Goal: Information Seeking & Learning: Learn about a topic

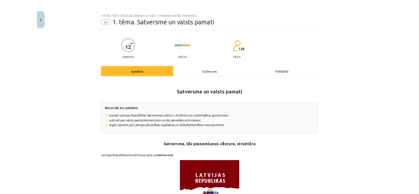
scroll to position [1014, 0]
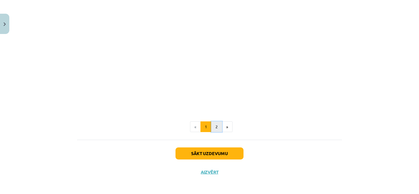
click at [211, 123] on button "2" at bounding box center [216, 127] width 11 height 11
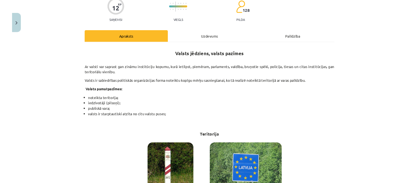
scroll to position [43, 0]
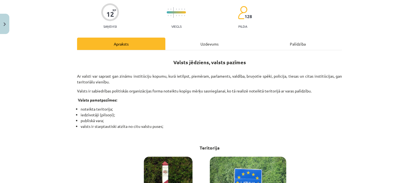
click at [77, 75] on p "Ar valsti var saprast gan zināmu institūciju kopumu, kurā ietilpst, piemēram, p…" at bounding box center [209, 79] width 265 height 12
drag, startPoint x: 75, startPoint y: 74, endPoint x: 85, endPoint y: 78, distance: 10.9
click at [83, 77] on p "Ar valsti var saprast gan zināmu institūciju kopumu, kurā ietilpst, piemēram, p…" at bounding box center [209, 79] width 265 height 12
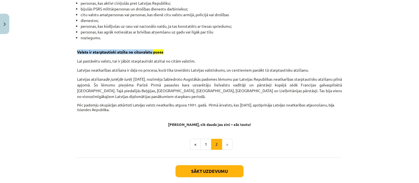
scroll to position [851, 0]
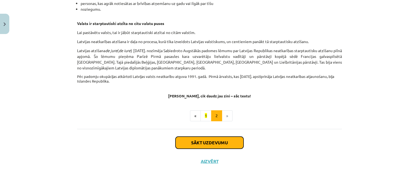
click at [220, 141] on button "Sākt uzdevumu" at bounding box center [210, 143] width 68 height 12
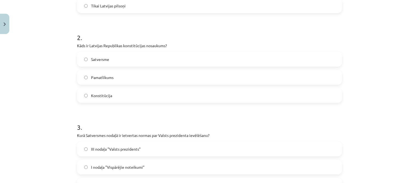
scroll to position [178, 0]
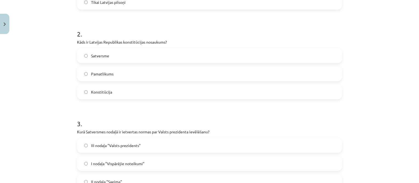
click at [111, 56] on label "Satversme" at bounding box center [210, 56] width 264 height 14
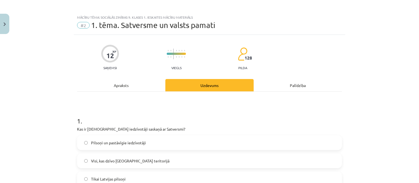
scroll to position [0, 0]
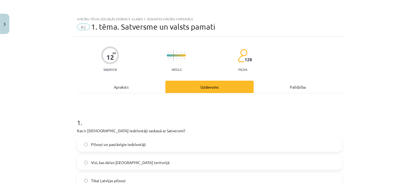
click at [120, 87] on div "Apraksts" at bounding box center [121, 87] width 88 height 12
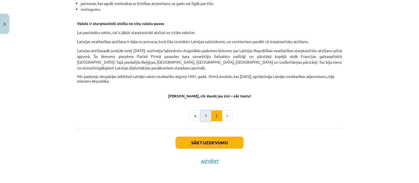
click at [202, 117] on button "1" at bounding box center [206, 115] width 11 height 11
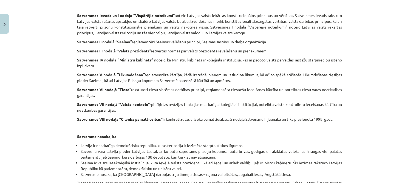
scroll to position [701, 0]
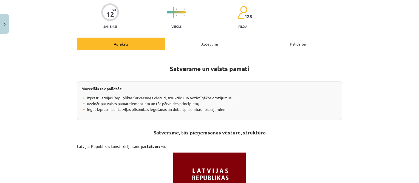
click at [207, 39] on div "Uzdevums" at bounding box center [209, 44] width 88 height 12
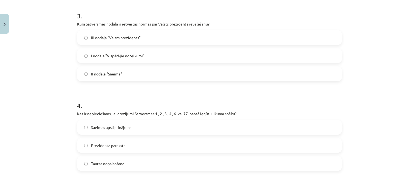
scroll to position [288, 0]
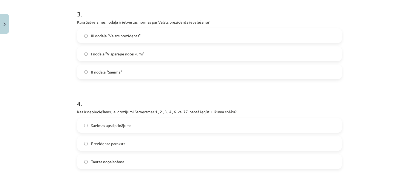
click at [110, 33] on span "III nodaļa "Valsts prezidents"" at bounding box center [116, 36] width 50 height 6
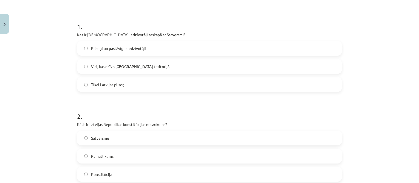
scroll to position [0, 0]
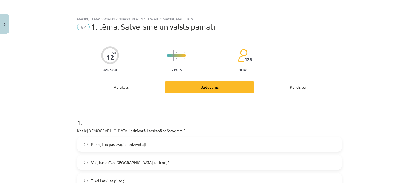
click at [112, 81] on div "Apraksts" at bounding box center [121, 87] width 88 height 12
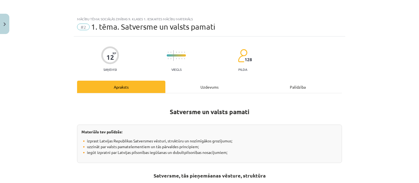
click at [202, 84] on div "Uzdevums" at bounding box center [209, 87] width 88 height 12
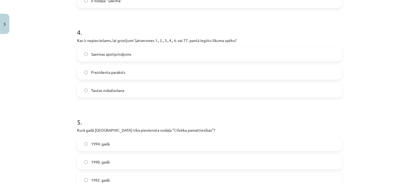
scroll to position [370, 0]
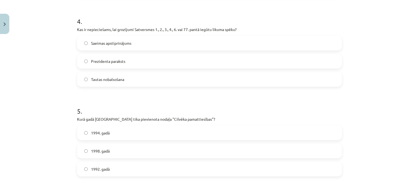
click at [98, 79] on span "Tautas nobalsošana" at bounding box center [107, 80] width 33 height 6
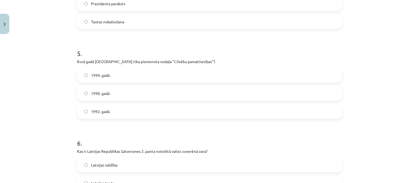
scroll to position [453, 0]
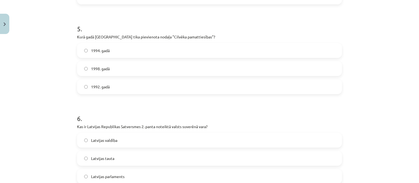
click at [112, 68] on label "1998. gadā" at bounding box center [210, 69] width 264 height 14
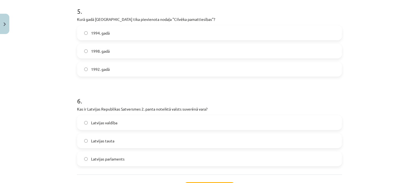
scroll to position [517, 0]
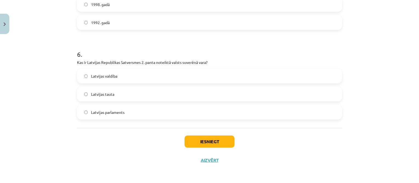
click at [110, 92] on span "Latvijas tauta" at bounding box center [102, 94] width 23 height 6
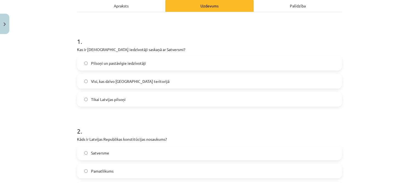
scroll to position [82, 0]
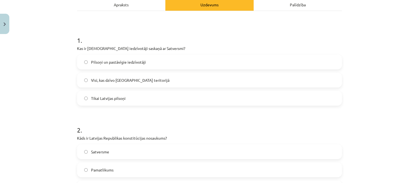
click at [139, 60] on span "Pilsoņi un pastāvīgie iedzīvotāji" at bounding box center [118, 62] width 55 height 6
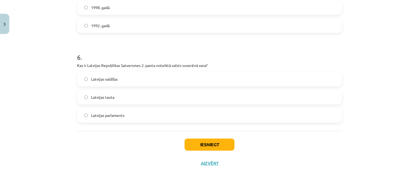
scroll to position [517, 0]
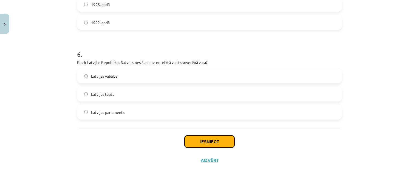
click at [207, 139] on button "Iesniegt" at bounding box center [210, 142] width 50 height 12
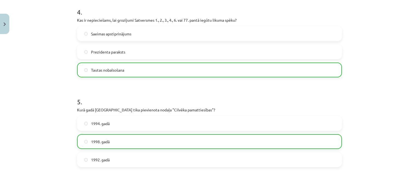
scroll to position [534, 0]
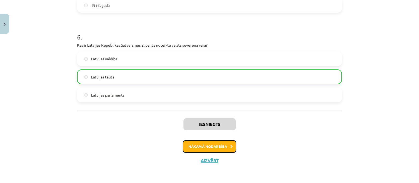
click at [215, 144] on button "Nākamā nodarbība" at bounding box center [210, 146] width 54 height 13
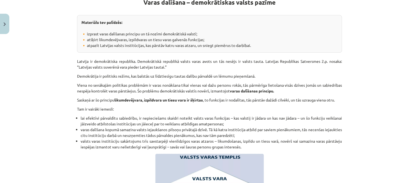
scroll to position [97, 0]
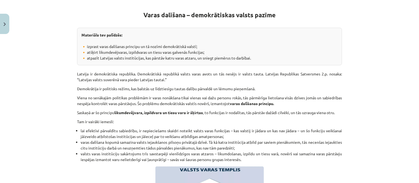
click at [77, 72] on p "Latvija ir demokrātiska republika. Demokrātiskā republikā valsts varas avots un…" at bounding box center [209, 73] width 265 height 17
drag, startPoint x: 74, startPoint y: 73, endPoint x: 83, endPoint y: 72, distance: 9.1
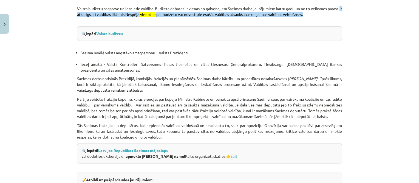
scroll to position [660, 0]
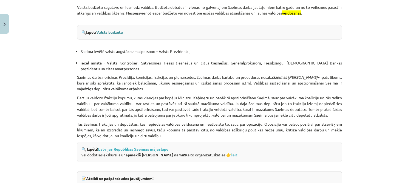
click at [118, 32] on link "Valsts budžetu" at bounding box center [109, 32] width 27 height 5
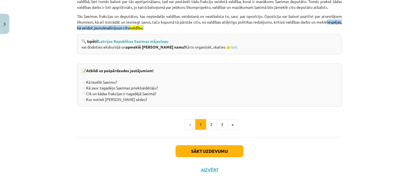
scroll to position [770, 0]
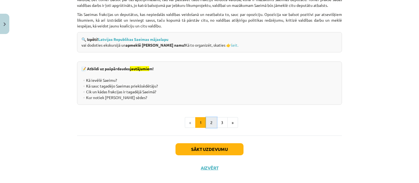
click at [208, 128] on button "2" at bounding box center [211, 122] width 11 height 11
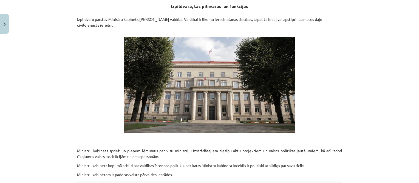
scroll to position [98, 0]
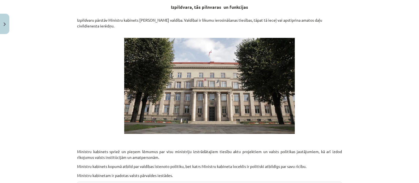
click at [77, 21] on p "Izpildvaru pārstāv Ministru kabinets [PERSON_NAME] valdība. Valdībai ir likumu …" at bounding box center [209, 25] width 265 height 17
drag, startPoint x: 74, startPoint y: 20, endPoint x: 84, endPoint y: 19, distance: 10.2
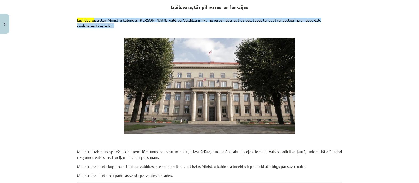
drag, startPoint x: 84, startPoint y: 19, endPoint x: 80, endPoint y: 26, distance: 8.1
click at [80, 26] on p "Izpildvaru pārstāv Ministru kabinets [PERSON_NAME] valdība. Valdībai ir likumu …" at bounding box center [209, 25] width 265 height 17
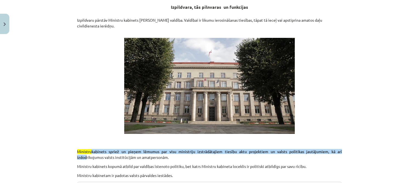
click at [77, 19] on p "Izpildvaru pārstāv Ministru kabinets [PERSON_NAME] valdība. Valdībai ir likumu …" at bounding box center [209, 25] width 265 height 17
click at [77, 18] on p "Izpildvaru pārstāv Ministru kabinets [PERSON_NAME] valdība. Valdībai ir likumu …" at bounding box center [209, 25] width 265 height 17
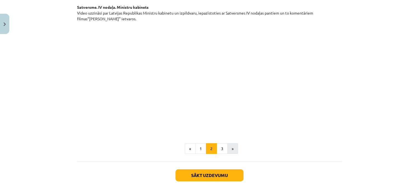
scroll to position [426, 0]
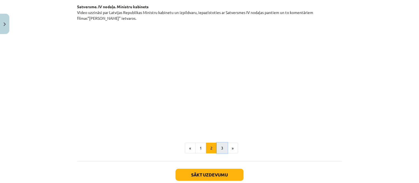
click at [220, 143] on button "3" at bounding box center [222, 148] width 11 height 11
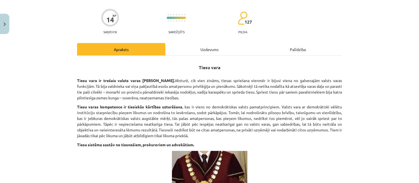
scroll to position [27, 0]
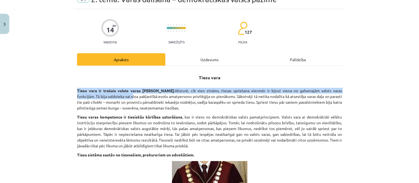
drag, startPoint x: 85, startPoint y: 91, endPoint x: 111, endPoint y: 99, distance: 27.1
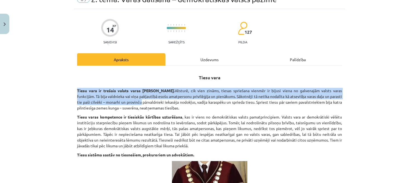
click at [77, 91] on strong "Tiesu vara ir trešais valsts varas [PERSON_NAME]." at bounding box center [126, 90] width 98 height 5
click at [77, 90] on strong "Tiesu vara ir trešais valsts varas [PERSON_NAME]." at bounding box center [126, 90] width 98 height 5
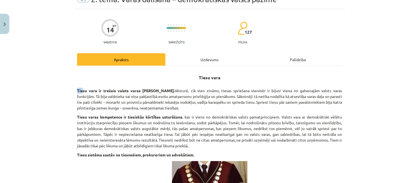
drag, startPoint x: 76, startPoint y: 89, endPoint x: 81, endPoint y: 90, distance: 5.2
click at [81, 90] on strong "Tiesu vara ir trešais valsts varas [PERSON_NAME]." at bounding box center [126, 90] width 98 height 5
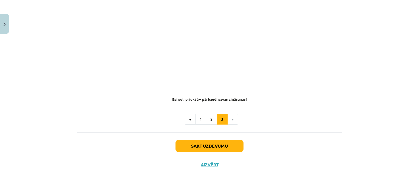
scroll to position [552, 0]
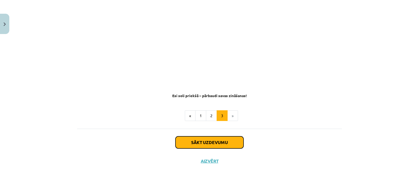
click at [223, 143] on button "Sākt uzdevumu" at bounding box center [210, 142] width 68 height 12
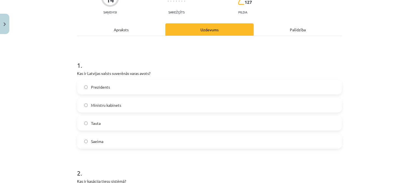
scroll to position [69, 0]
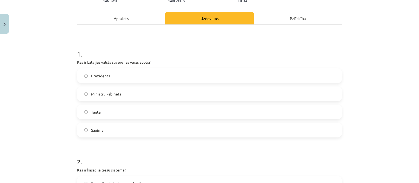
click at [93, 109] on span "Tauta" at bounding box center [96, 112] width 10 height 6
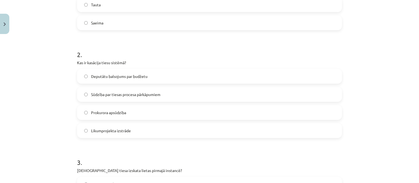
scroll to position [178, 0]
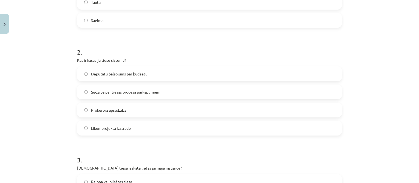
click at [151, 93] on span "Sūdzība par tiesas procesa pārkāpumiem" at bounding box center [125, 92] width 69 height 6
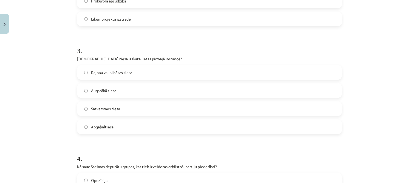
scroll to position [288, 0]
click at [124, 70] on span "Rajona vai pilsētas tiesa" at bounding box center [111, 72] width 41 height 6
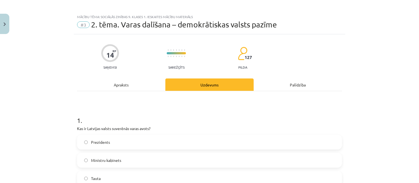
scroll to position [0, 0]
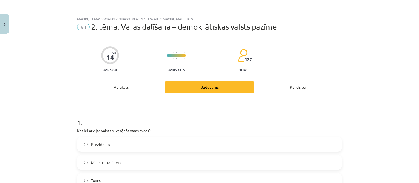
click at [110, 86] on div "Apraksts" at bounding box center [121, 87] width 88 height 12
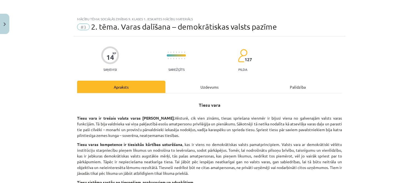
click at [201, 83] on div "Uzdevums" at bounding box center [209, 87] width 88 height 12
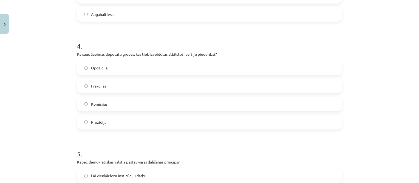
scroll to position [398, 0]
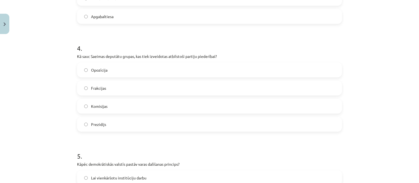
click at [113, 69] on label "Opozīcija" at bounding box center [210, 70] width 264 height 14
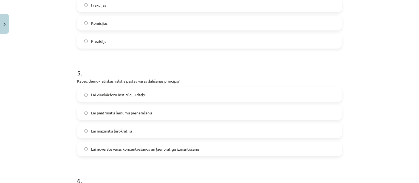
scroll to position [507, 0]
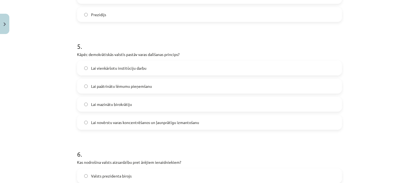
click at [135, 123] on span "Lai novērstu varas koncentrēšanos un ļaunprātīgu izmantošanu" at bounding box center [145, 123] width 108 height 6
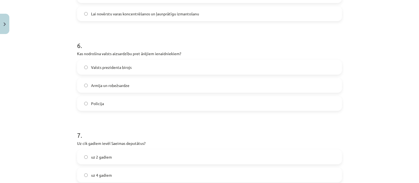
scroll to position [617, 0]
click at [123, 83] on span "Armija un robežsardze" at bounding box center [110, 84] width 38 height 6
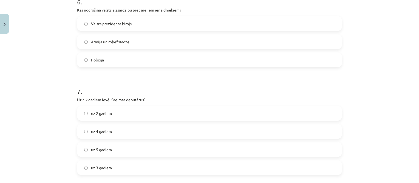
scroll to position [699, 0]
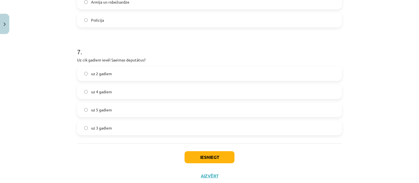
click at [117, 90] on label "uz 4 gadiem" at bounding box center [210, 92] width 264 height 14
click at [205, 157] on button "Iesniegt" at bounding box center [210, 157] width 50 height 12
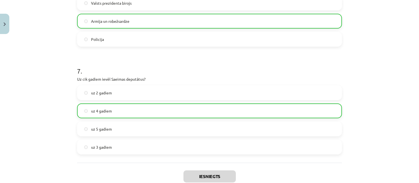
scroll to position [732, 0]
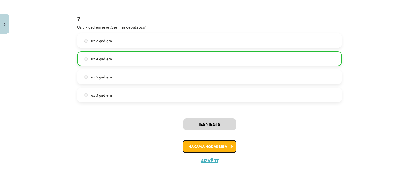
click at [222, 146] on button "Nākamā nodarbība" at bounding box center [210, 146] width 54 height 13
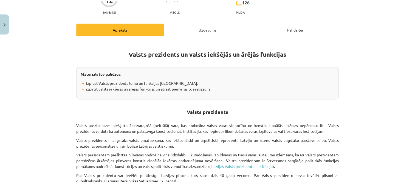
scroll to position [14, 0]
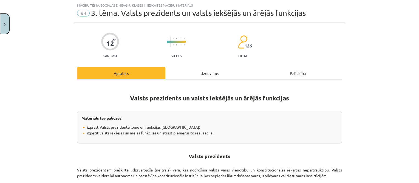
click at [5, 24] on img "Close" at bounding box center [5, 24] width 2 height 4
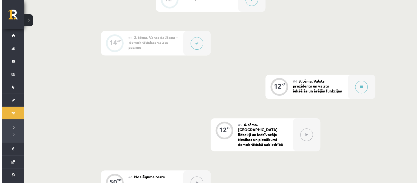
scroll to position [247, 0]
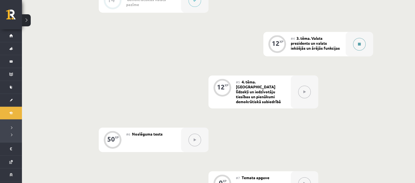
click at [359, 41] on button at bounding box center [359, 44] width 13 height 13
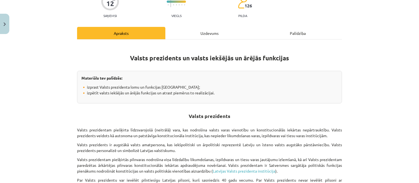
scroll to position [55, 0]
